Goal: Task Accomplishment & Management: Manage account settings

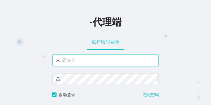
click at [90, 57] on input "text" at bounding box center [106, 61] width 106 height 12
paste input "jinzhe888"
type input "jinzhe888"
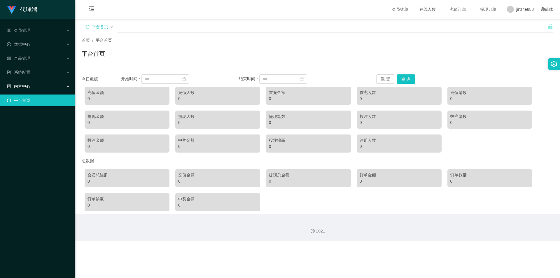
click at [44, 86] on div "内容中心" at bounding box center [37, 87] width 75 height 12
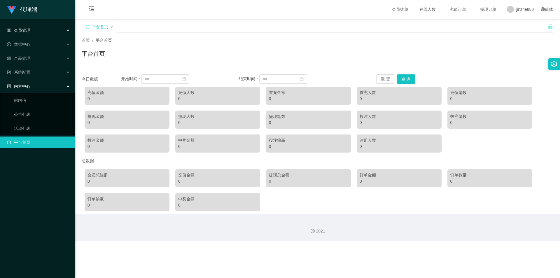
click at [35, 35] on div "会员管理" at bounding box center [37, 31] width 75 height 12
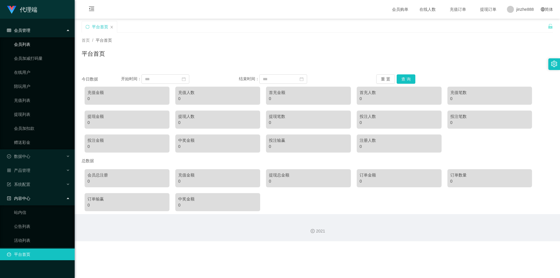
click at [42, 45] on link "会员列表" at bounding box center [42, 45] width 56 height 12
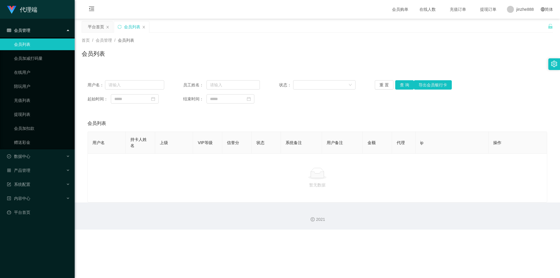
click at [43, 35] on div "会员管理" at bounding box center [37, 31] width 75 height 12
